Goal: Task Accomplishment & Management: Use online tool/utility

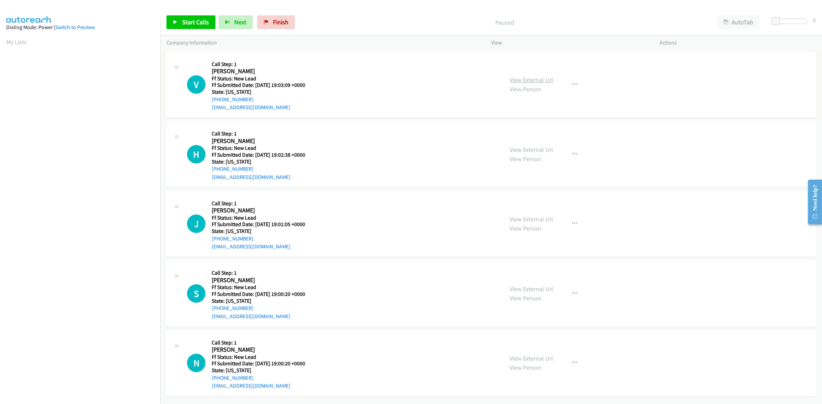
click at [534, 81] on link "View External Url" at bounding box center [530, 80] width 43 height 8
click at [531, 147] on link "View External Url" at bounding box center [530, 150] width 43 height 8
click at [543, 218] on link "View External Url" at bounding box center [530, 219] width 43 height 8
click at [525, 290] on link "View External Url" at bounding box center [530, 289] width 43 height 8
click at [533, 360] on link "View External Url" at bounding box center [530, 359] width 43 height 8
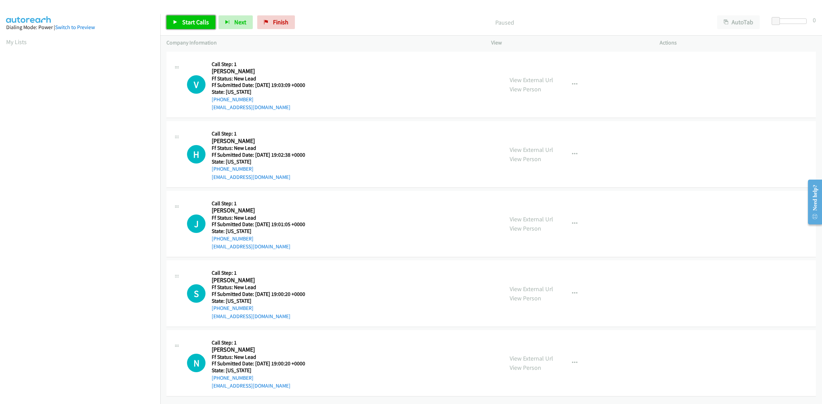
click at [194, 22] on span "Start Calls" at bounding box center [195, 22] width 27 height 8
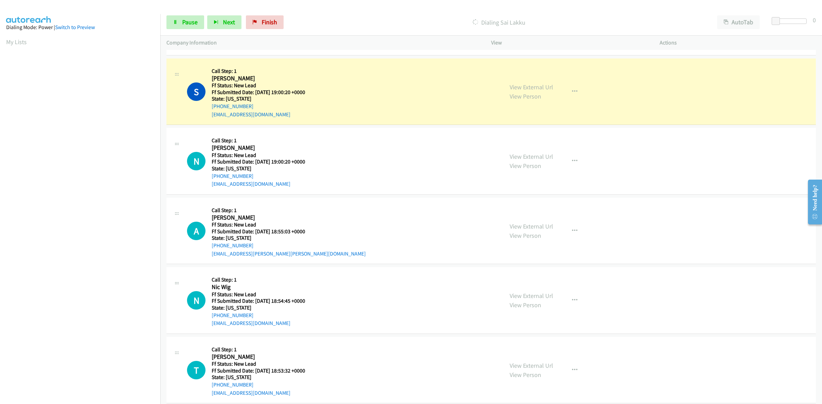
scroll to position [257, 0]
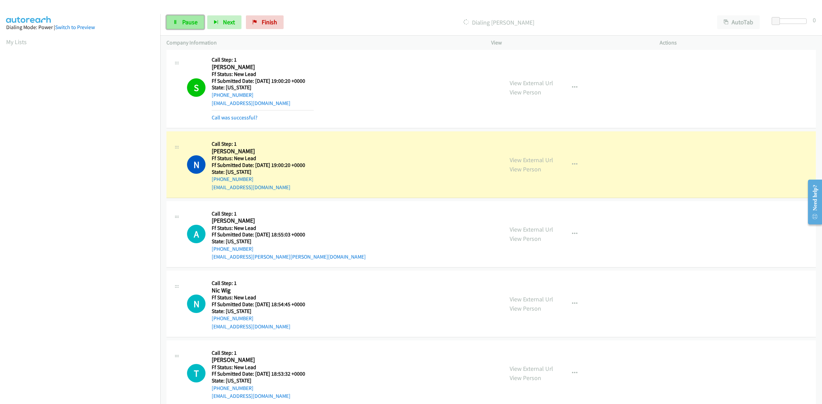
click at [180, 17] on link "Pause" at bounding box center [185, 22] width 38 height 14
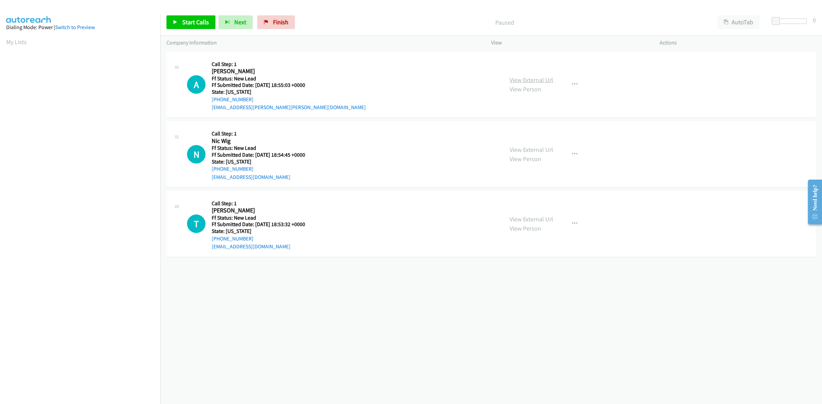
click at [535, 77] on link "View External Url" at bounding box center [530, 80] width 43 height 8
click at [530, 146] on link "View External Url" at bounding box center [530, 150] width 43 height 8
click at [540, 222] on link "View External Url" at bounding box center [530, 219] width 43 height 8
drag, startPoint x: 199, startPoint y: 24, endPoint x: 284, endPoint y: 31, distance: 85.6
click at [199, 24] on span "Start Calls" at bounding box center [195, 22] width 27 height 8
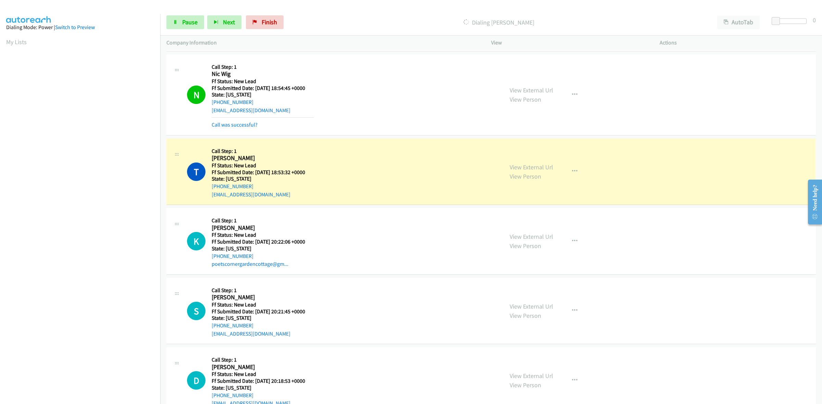
scroll to position [103, 0]
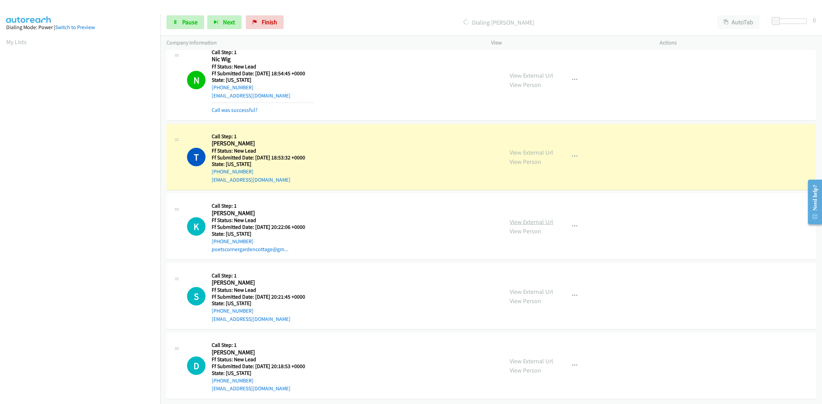
click at [543, 218] on link "View External Url" at bounding box center [530, 222] width 43 height 8
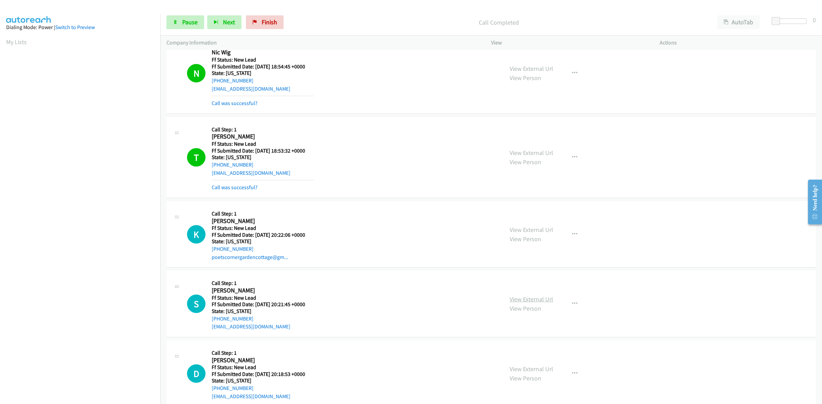
click at [521, 299] on link "View External Url" at bounding box center [530, 299] width 43 height 8
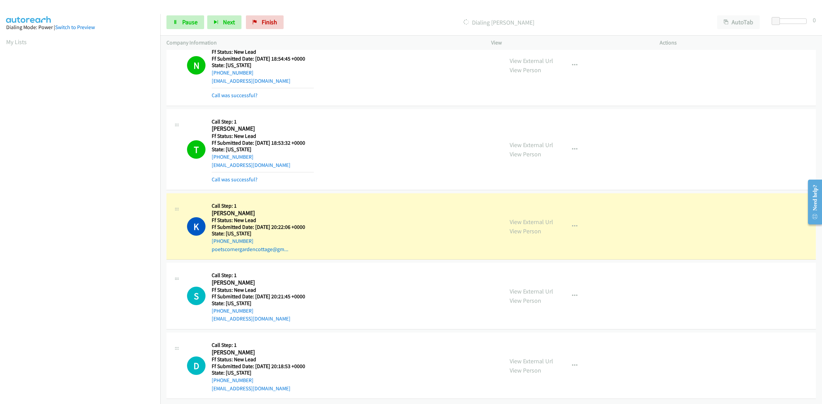
scroll to position [117, 0]
click at [539, 357] on link "View External Url" at bounding box center [530, 361] width 43 height 8
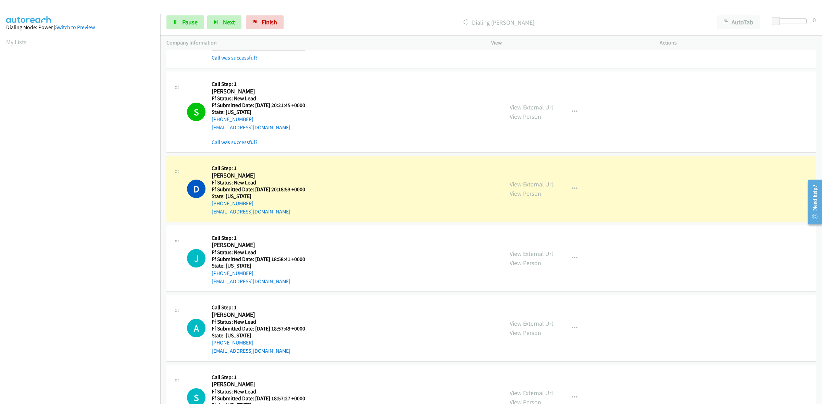
scroll to position [331, 0]
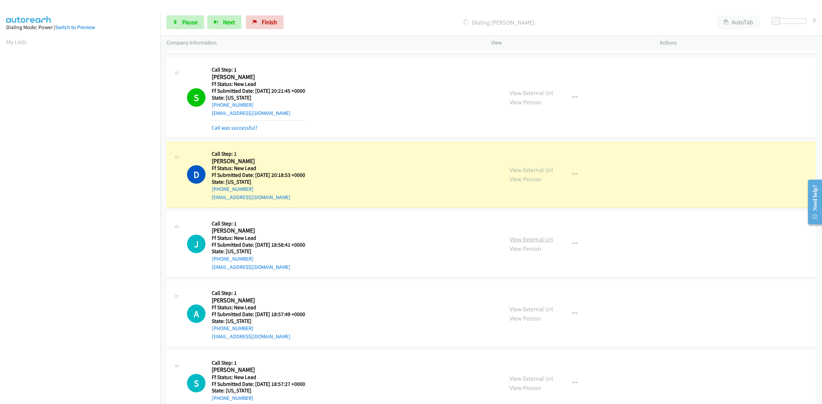
click at [514, 239] on link "View External Url" at bounding box center [530, 240] width 43 height 8
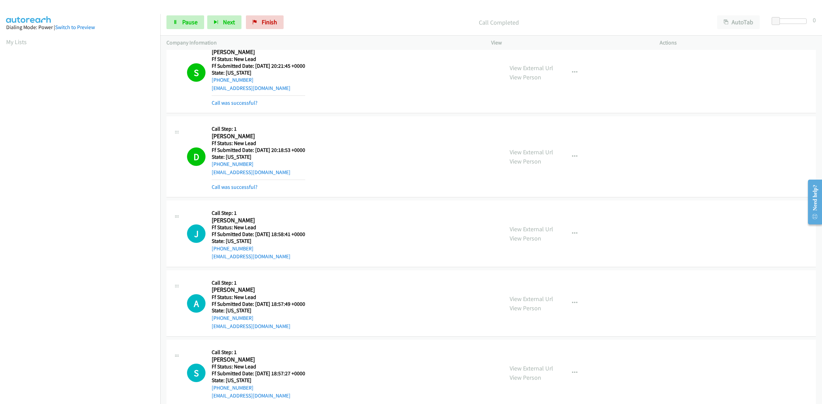
scroll to position [440, 0]
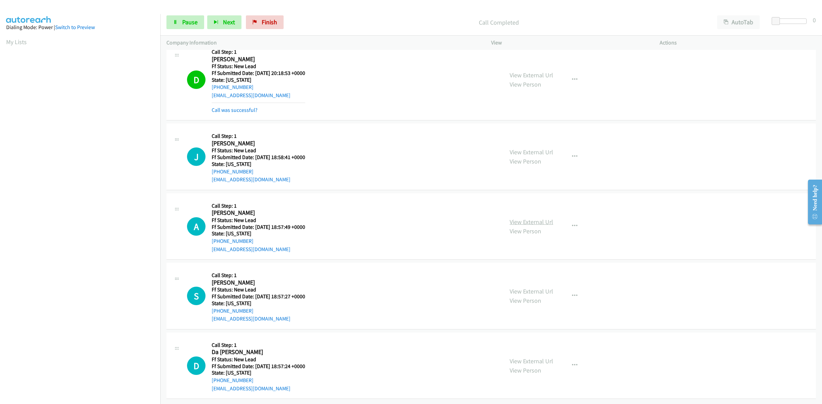
click at [525, 218] on link "View External Url" at bounding box center [530, 222] width 43 height 8
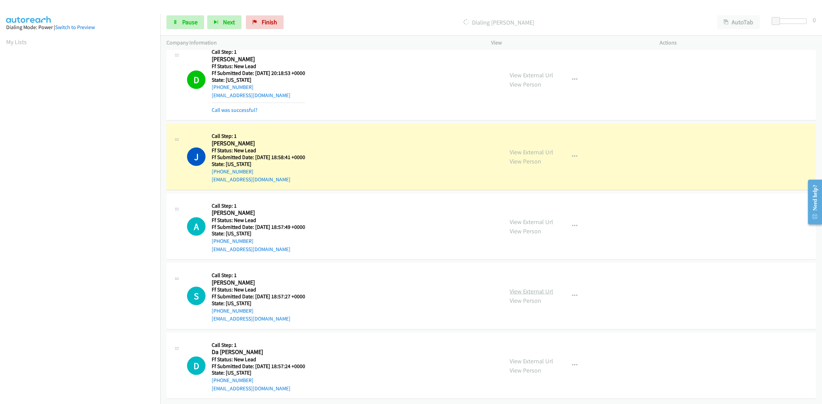
click at [523, 288] on link "View External Url" at bounding box center [530, 292] width 43 height 8
click at [546, 357] on link "View External Url" at bounding box center [530, 361] width 43 height 8
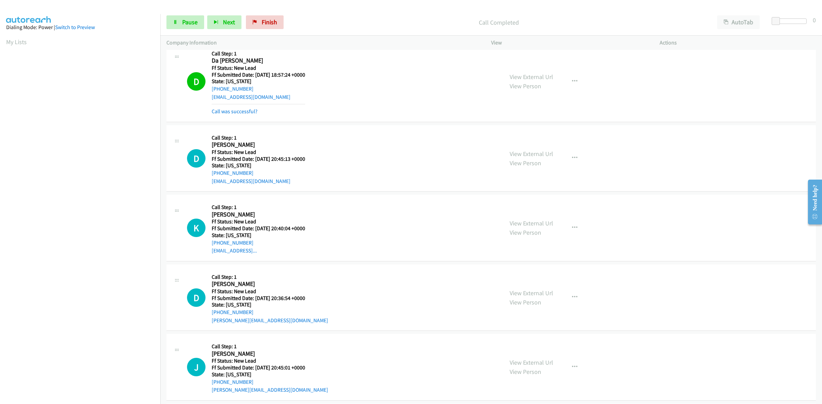
scroll to position [754, 0]
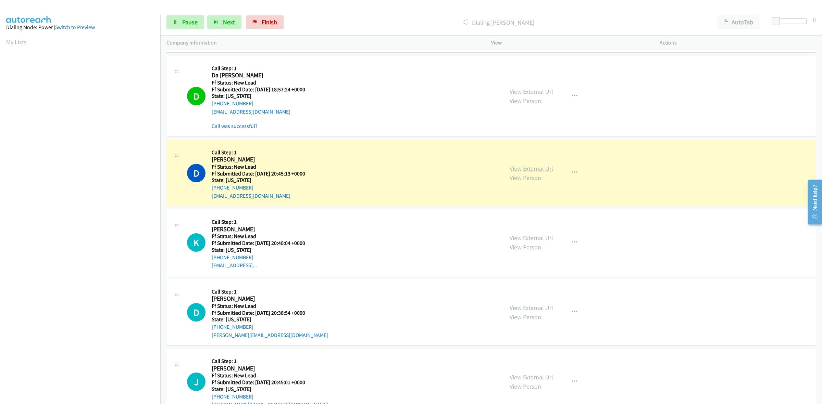
click at [528, 170] on link "View External Url" at bounding box center [530, 169] width 43 height 8
click at [523, 239] on link "View External Url" at bounding box center [530, 238] width 43 height 8
click at [536, 305] on link "View External Url" at bounding box center [530, 308] width 43 height 8
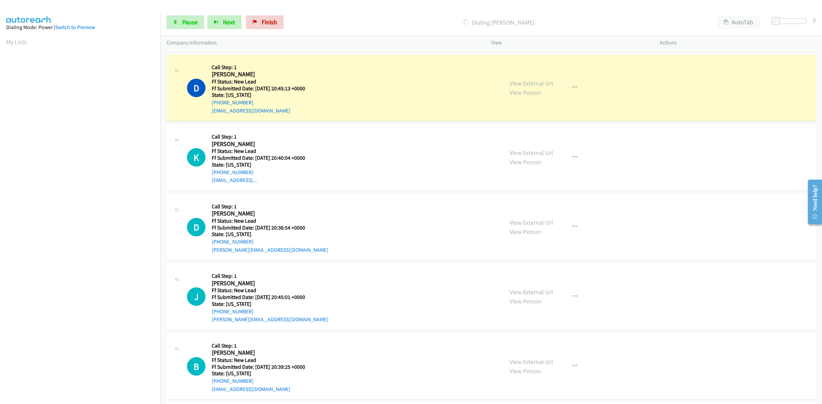
scroll to position [840, 0]
click at [531, 294] on link "View External Url" at bounding box center [530, 292] width 43 height 8
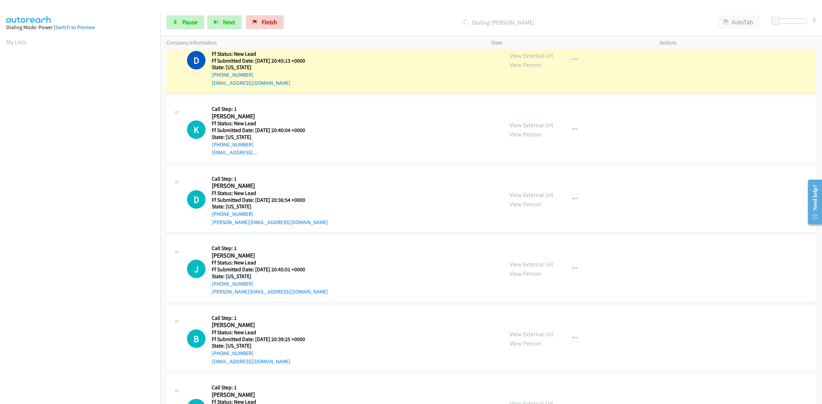
scroll to position [883, 0]
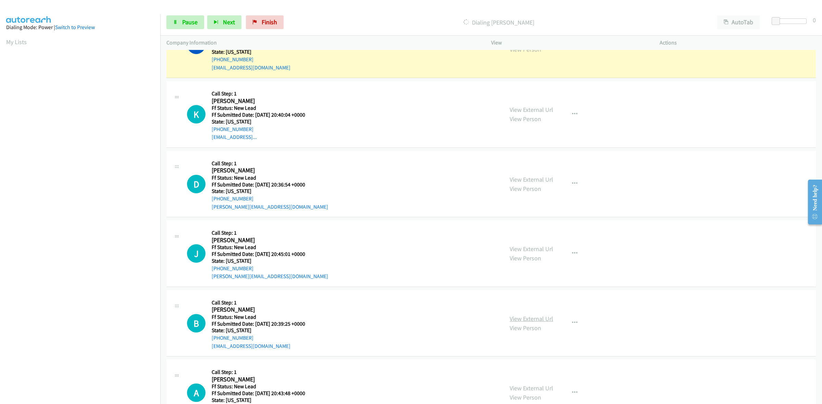
click at [539, 319] on link "View External Url" at bounding box center [530, 319] width 43 height 8
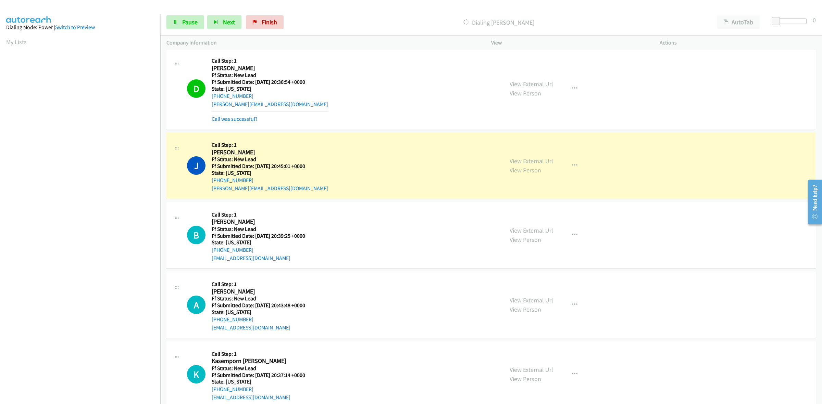
scroll to position [1031, 0]
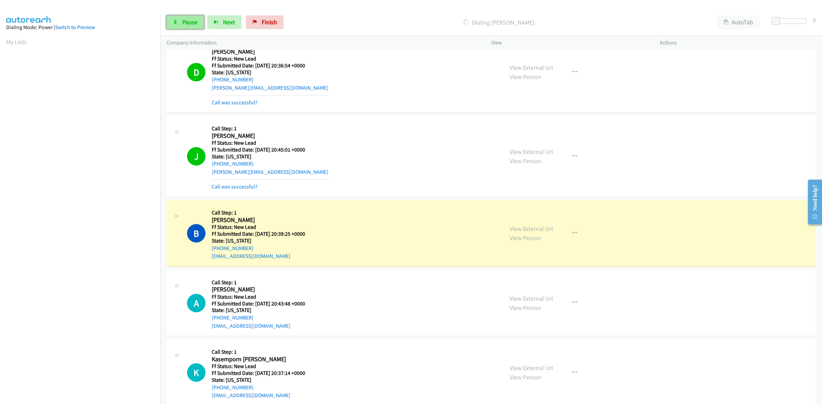
click at [199, 18] on link "Pause" at bounding box center [185, 22] width 38 height 14
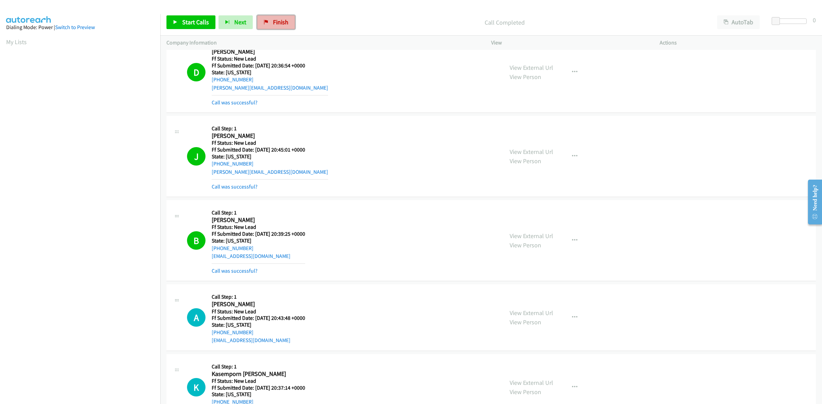
click at [280, 25] on span "Finish" at bounding box center [280, 22] width 15 height 8
